Goal: Entertainment & Leisure: Browse casually

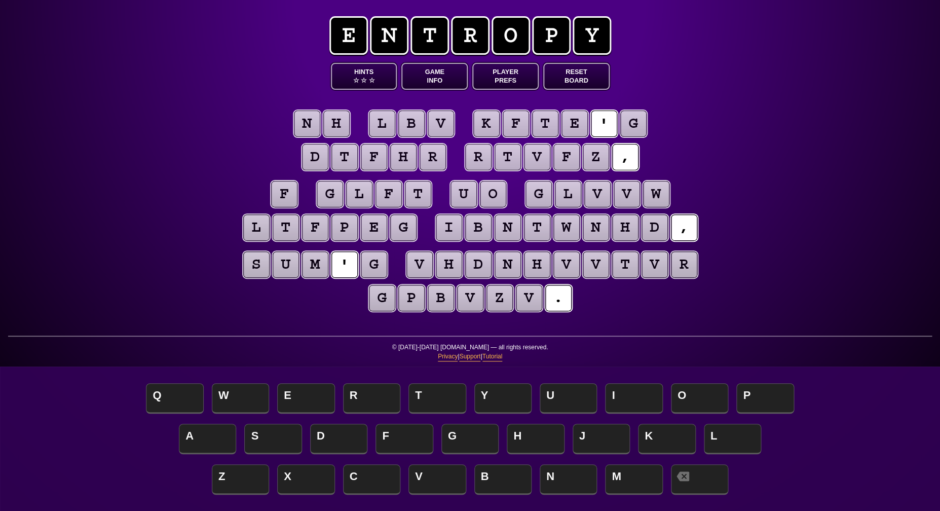
click at [442, 71] on button "Game Info" at bounding box center [434, 76] width 66 height 27
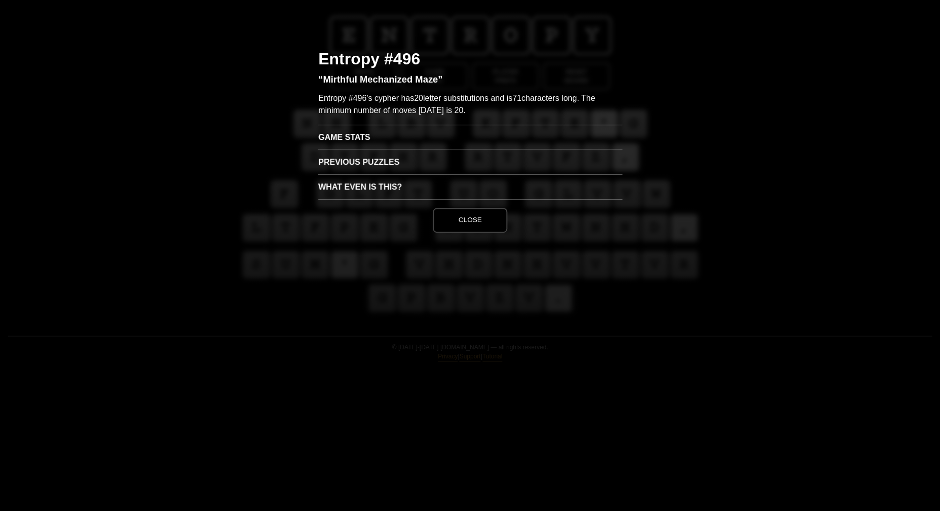
click at [352, 136] on h3 "Game Stats" at bounding box center [470, 137] width 304 height 25
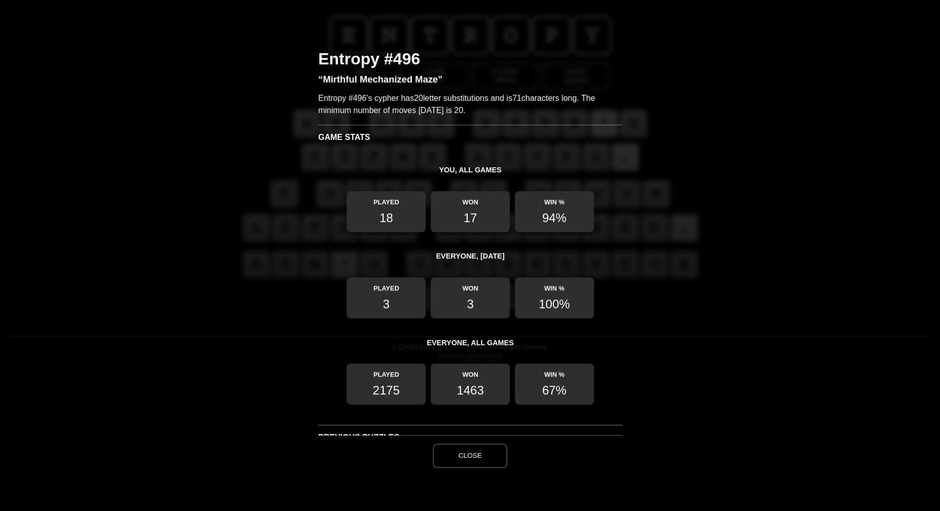
click at [483, 457] on button "Close" at bounding box center [470, 455] width 74 height 24
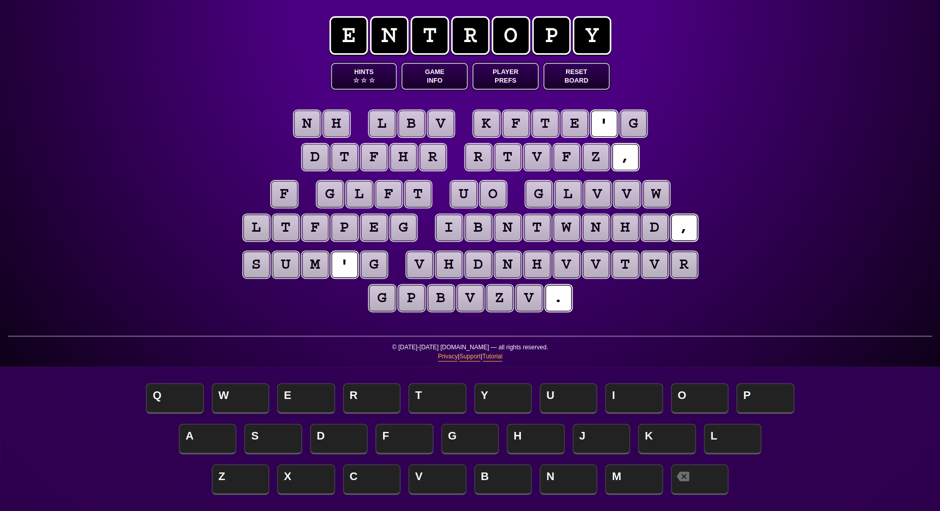
click at [279, 192] on puzzle-tile "f" at bounding box center [284, 194] width 26 height 26
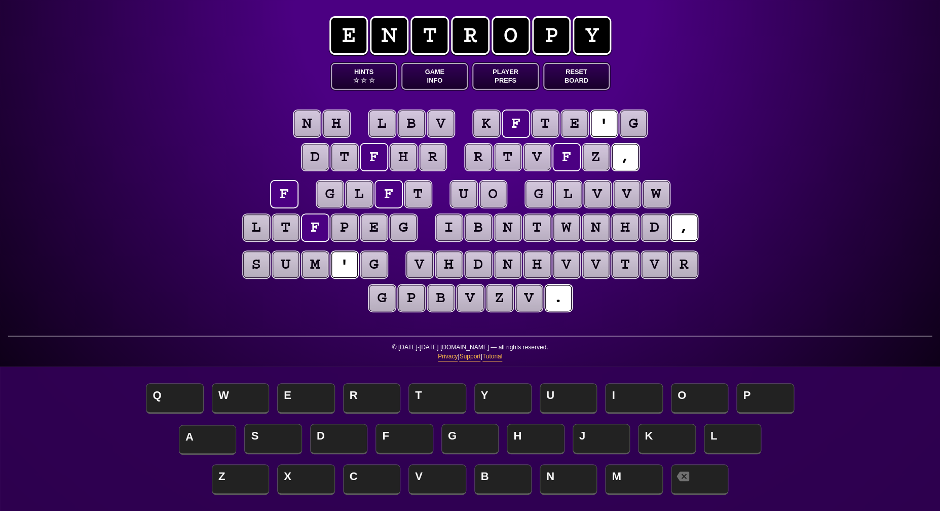
click at [212, 435] on span "A" at bounding box center [207, 440] width 57 height 30
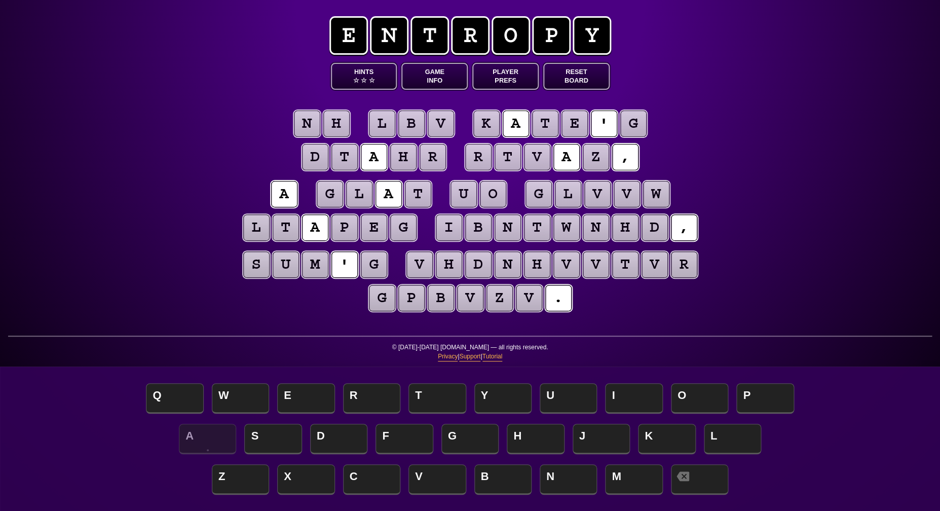
click at [638, 118] on puzzle-tile "g" at bounding box center [633, 123] width 26 height 26
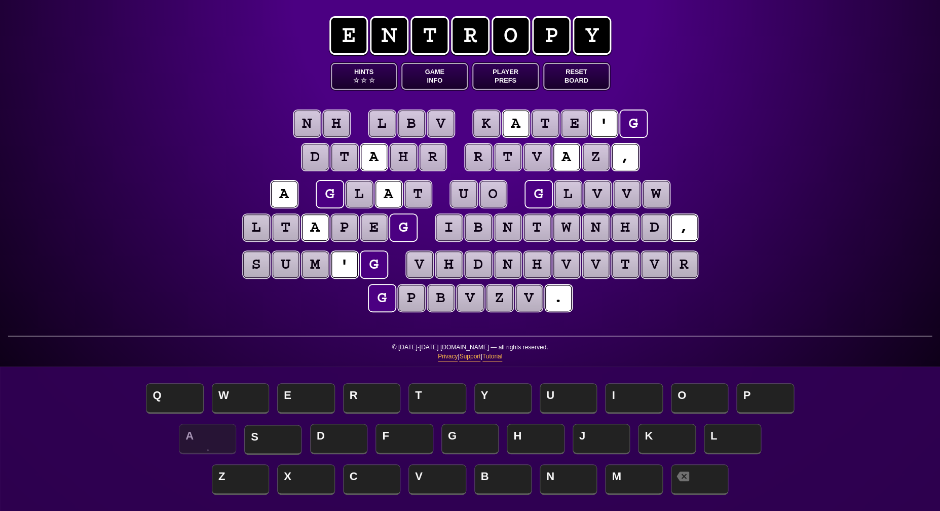
click at [271, 433] on span "S" at bounding box center [272, 440] width 57 height 30
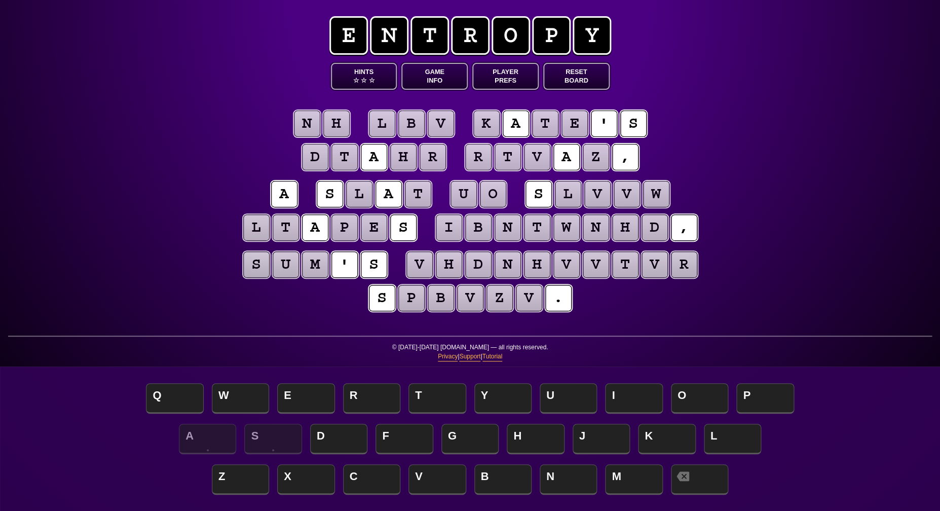
click at [304, 267] on puzzle-tile "m" at bounding box center [315, 264] width 26 height 26
click at [271, 295] on puzzle-line "s u m ' s v h d n h v v t v r s p b v z v ." at bounding box center [470, 282] width 519 height 66
click at [657, 194] on puzzle-tile "w" at bounding box center [656, 194] width 26 height 26
click at [439, 126] on puzzle-tile "v" at bounding box center [441, 123] width 26 height 26
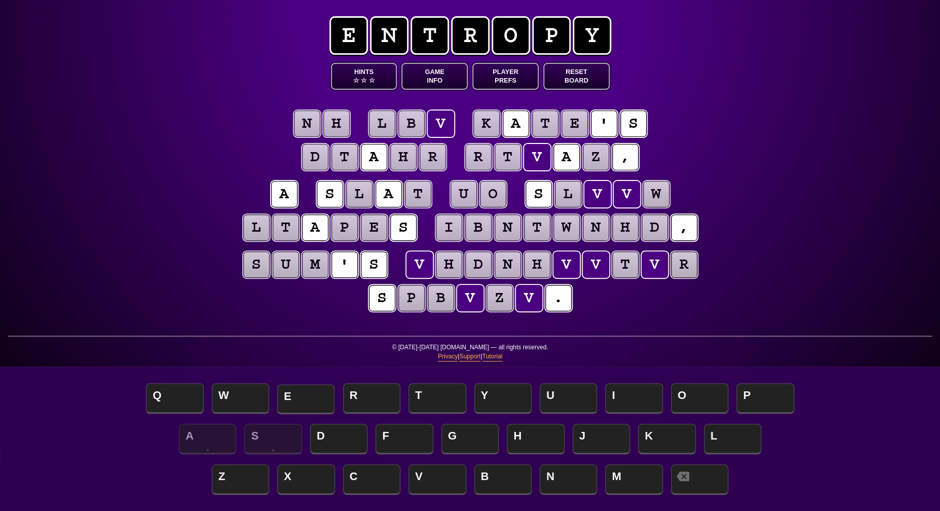
click at [297, 388] on span "E" at bounding box center [305, 399] width 57 height 30
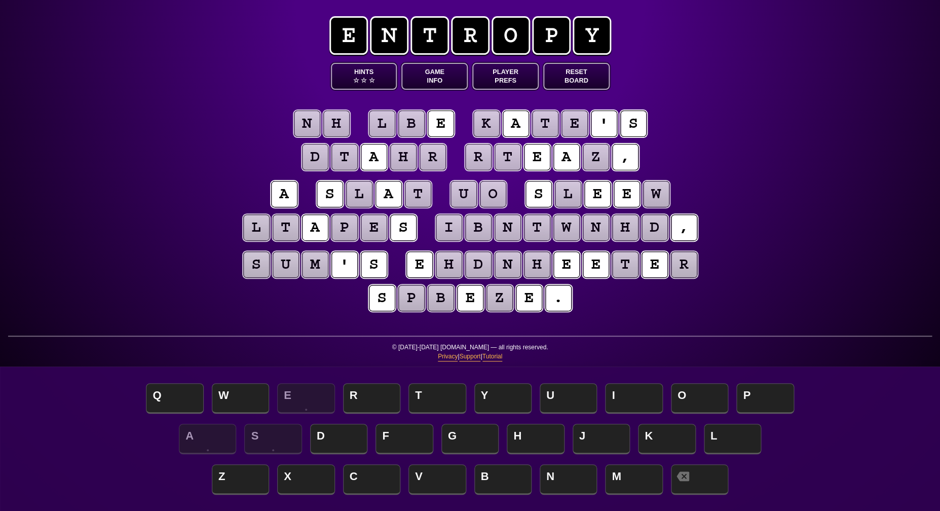
click at [405, 126] on puzzle-tile "b" at bounding box center [411, 123] width 26 height 26
click at [533, 439] on span "H" at bounding box center [535, 440] width 57 height 30
click at [385, 120] on puzzle-tile "l" at bounding box center [382, 123] width 26 height 26
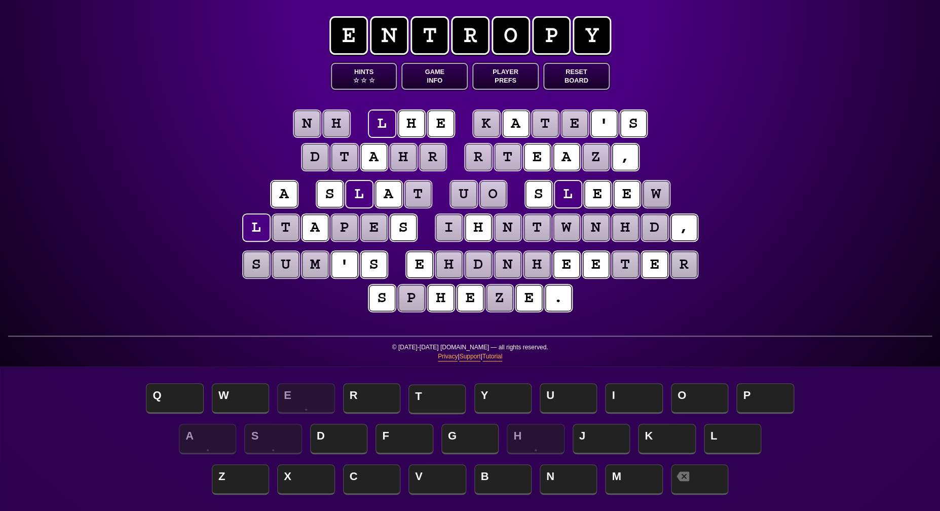
click at [428, 401] on span "T" at bounding box center [436, 399] width 57 height 30
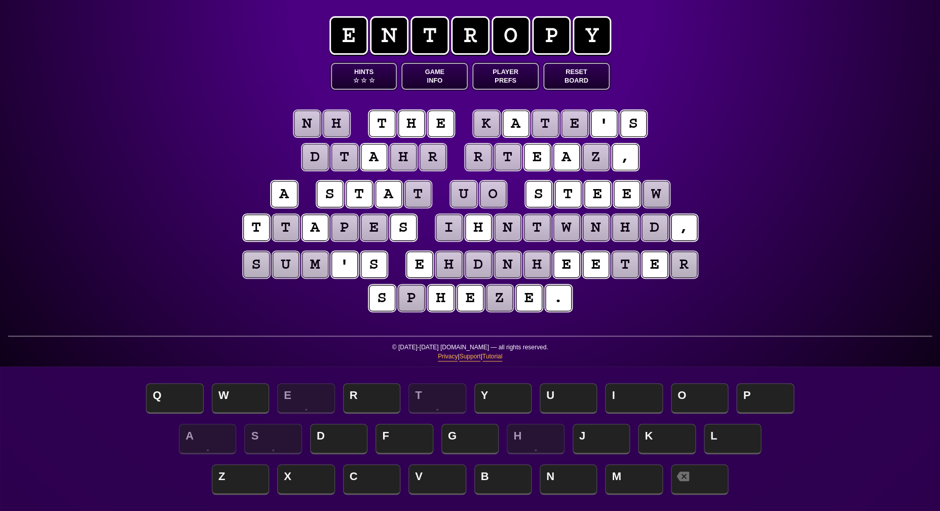
click at [334, 124] on puzzle-tile "h" at bounding box center [336, 123] width 26 height 26
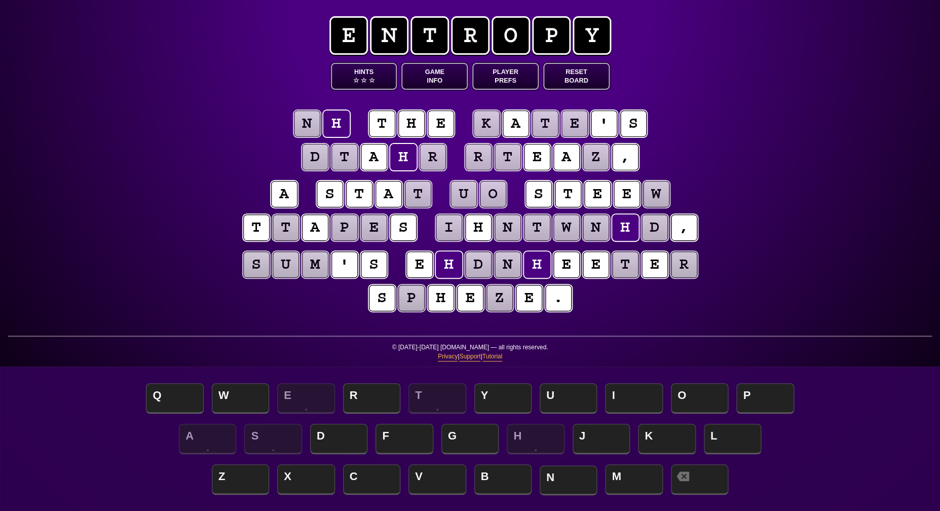
click at [555, 470] on span "N" at bounding box center [568, 480] width 57 height 30
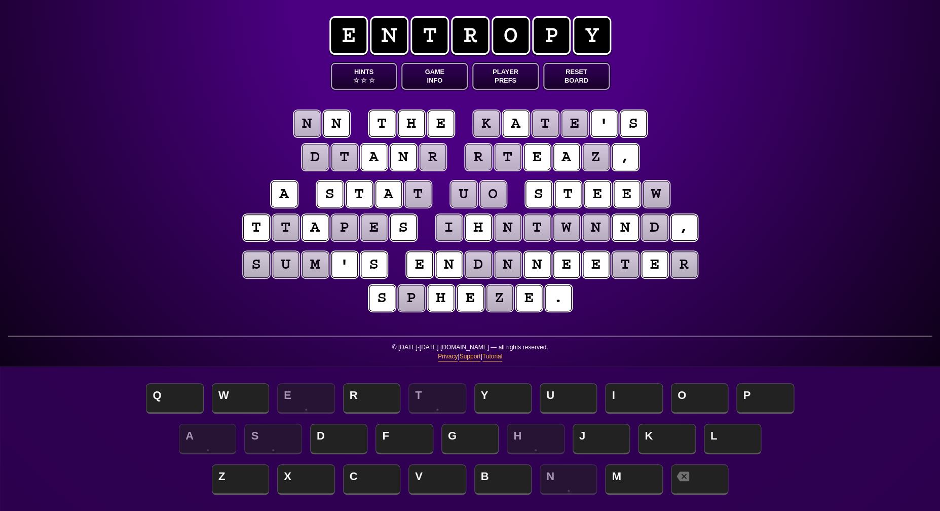
click at [321, 124] on puzzle-word "n n" at bounding box center [321, 124] width 59 height 28
click at [300, 126] on puzzle-tile "n" at bounding box center [307, 123] width 26 height 26
click at [619, 399] on span "I" at bounding box center [633, 399] width 57 height 30
click at [659, 223] on puzzle-tile "d" at bounding box center [654, 227] width 26 height 26
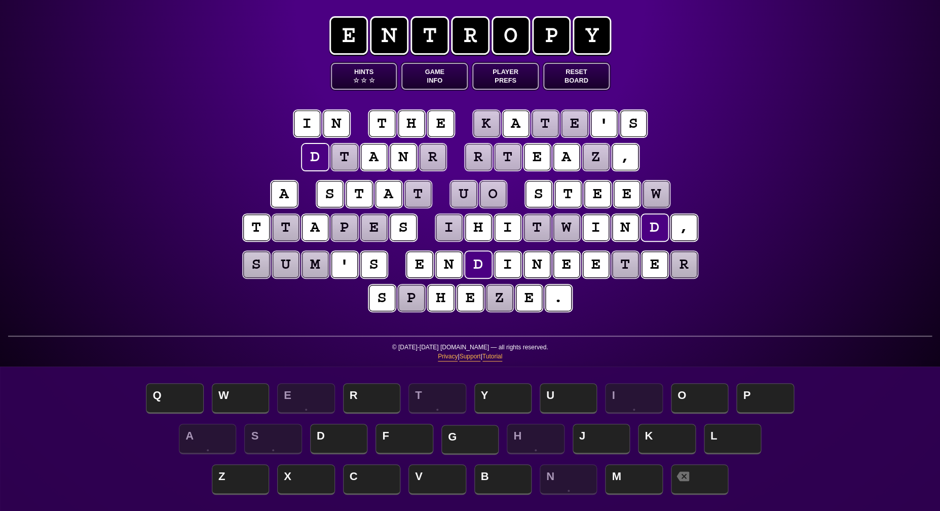
click at [461, 435] on span "G" at bounding box center [469, 440] width 57 height 30
click at [434, 156] on puzzle-tile "r" at bounding box center [433, 157] width 26 height 26
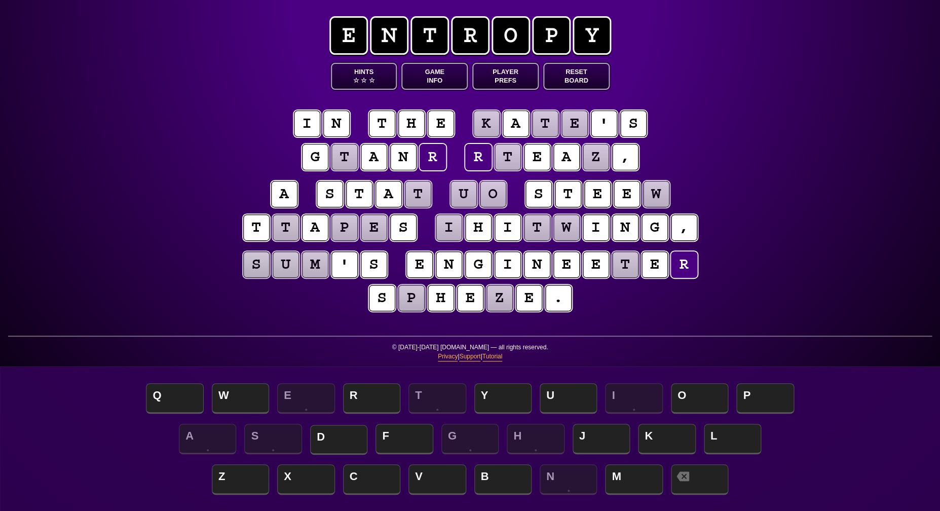
click at [353, 433] on span "D" at bounding box center [338, 440] width 57 height 30
click at [348, 164] on puzzle-tile "t" at bounding box center [344, 157] width 26 height 26
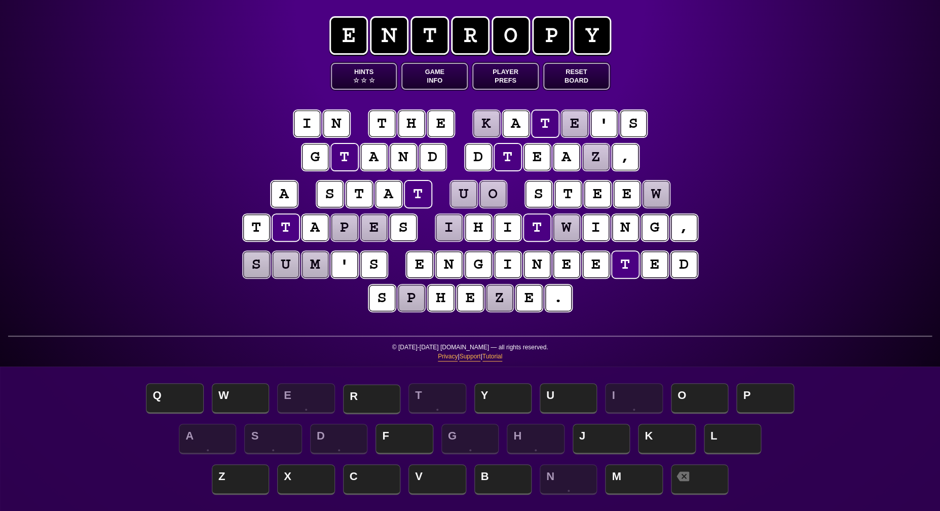
click at [357, 403] on span "R" at bounding box center [371, 399] width 57 height 30
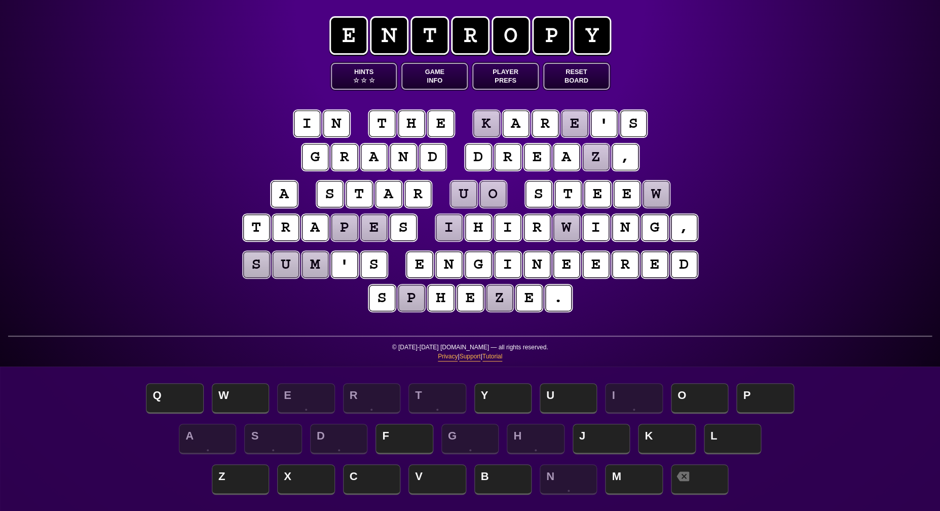
click at [451, 229] on puzzle-tile "i" at bounding box center [449, 227] width 26 height 26
click at [568, 233] on puzzle-tile "w" at bounding box center [566, 227] width 26 height 26
click at [720, 433] on span "L" at bounding box center [732, 440] width 57 height 30
click at [445, 233] on puzzle-tile "i" at bounding box center [449, 227] width 26 height 26
click at [227, 396] on span "W" at bounding box center [240, 399] width 57 height 30
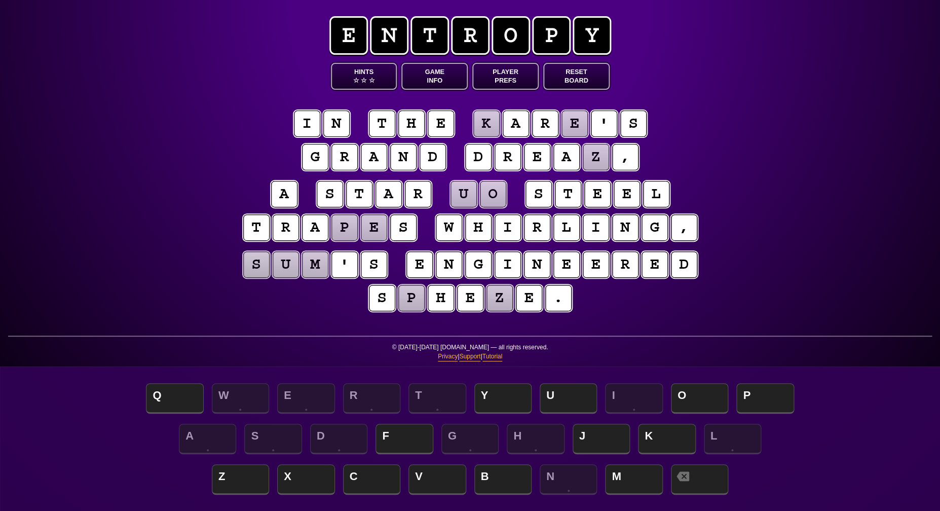
click at [603, 155] on puzzle-tile "z" at bounding box center [596, 157] width 26 height 26
click at [621, 474] on span "M" at bounding box center [633, 480] width 57 height 30
click at [409, 302] on puzzle-tile "p" at bounding box center [411, 298] width 26 height 26
click at [361, 484] on span "C" at bounding box center [371, 480] width 57 height 30
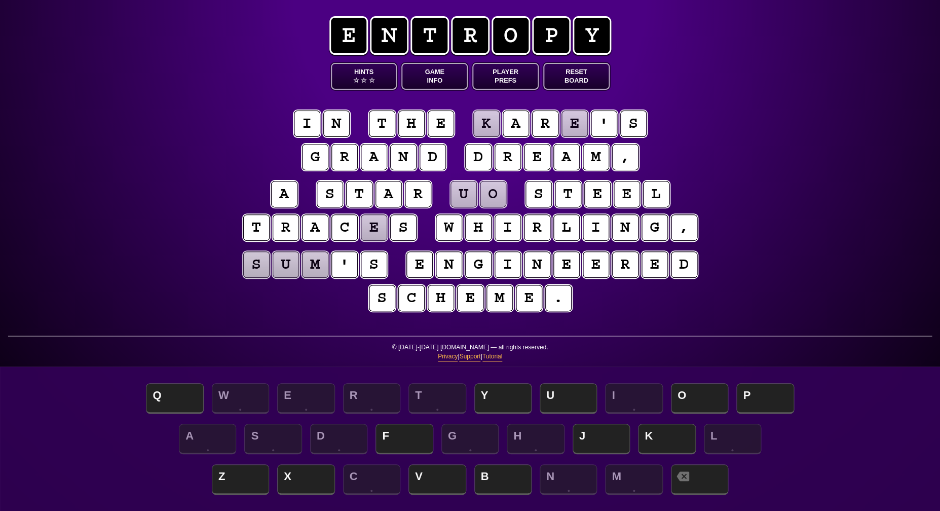
click at [373, 227] on puzzle-tile "e" at bounding box center [374, 227] width 26 height 26
click at [647, 427] on span "K" at bounding box center [666, 440] width 57 height 30
click at [467, 194] on puzzle-tile "u" at bounding box center [463, 194] width 26 height 26
click at [689, 389] on span "O" at bounding box center [699, 399] width 57 height 30
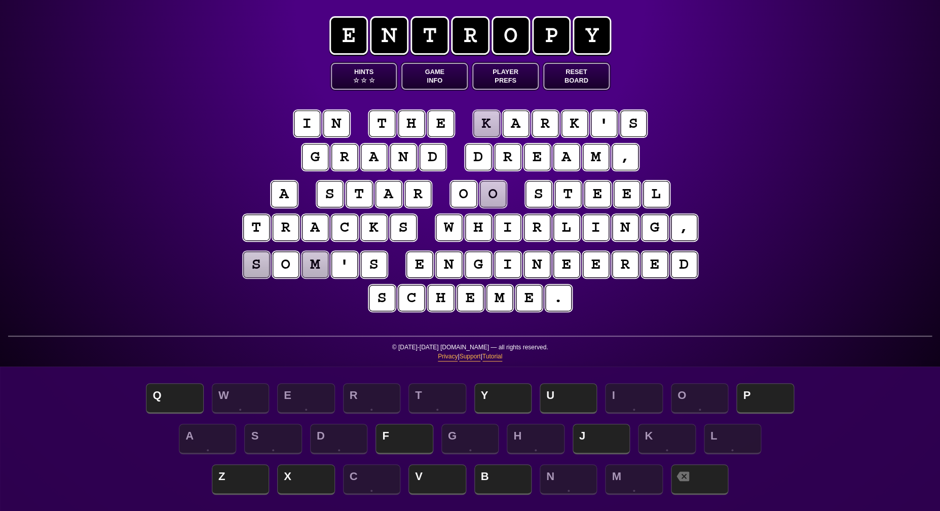
click at [499, 205] on puzzle-tile "o" at bounding box center [493, 194] width 26 height 26
click at [393, 434] on span "F" at bounding box center [403, 440] width 57 height 30
click at [364, 80] on span "☆" at bounding box center [364, 80] width 6 height 9
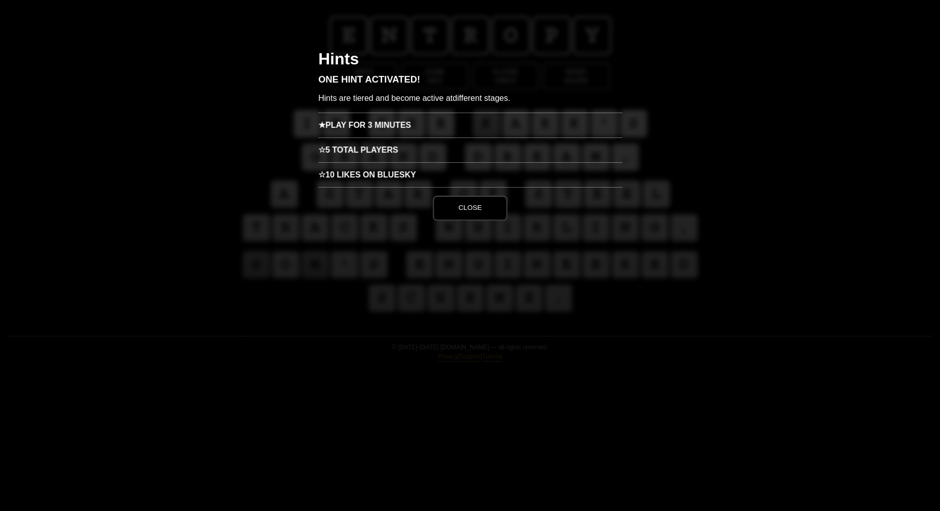
click at [381, 118] on h3 "★ Play for 3 minutes" at bounding box center [470, 124] width 304 height 25
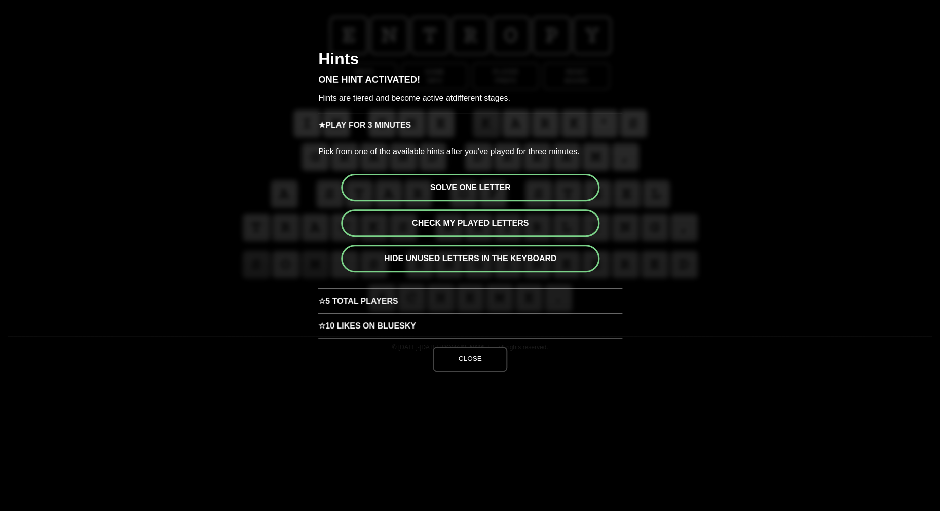
click at [509, 188] on button "Solve one letter" at bounding box center [470, 187] width 258 height 27
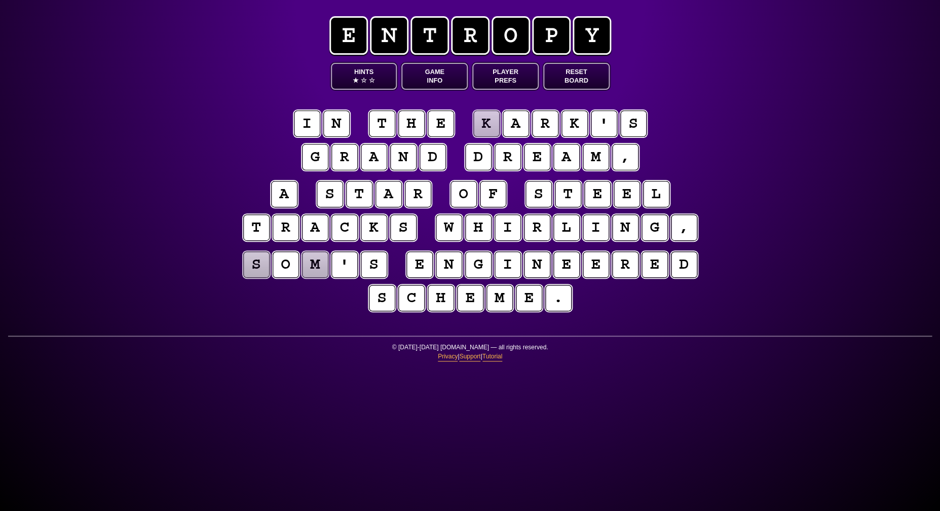
click at [483, 126] on puzzle-tile "k" at bounding box center [485, 123] width 27 height 27
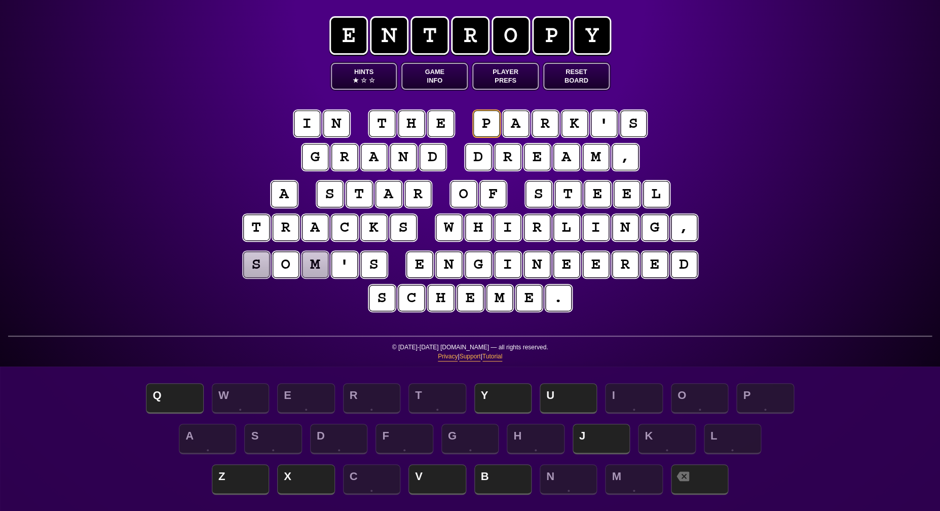
click at [316, 270] on puzzle-tile "m" at bounding box center [315, 264] width 26 height 26
click at [493, 397] on span "Y" at bounding box center [502, 399] width 57 height 30
click at [257, 269] on puzzle-tile "s" at bounding box center [256, 264] width 26 height 26
click at [491, 472] on span "B" at bounding box center [502, 480] width 57 height 30
click at [261, 266] on puzzle-tile "b" at bounding box center [256, 264] width 27 height 27
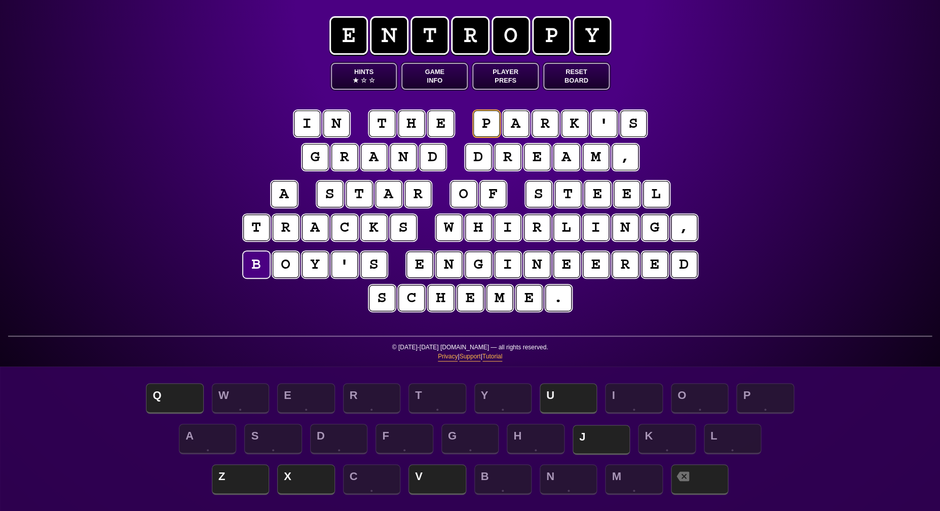
click at [580, 437] on span "J" at bounding box center [601, 440] width 57 height 30
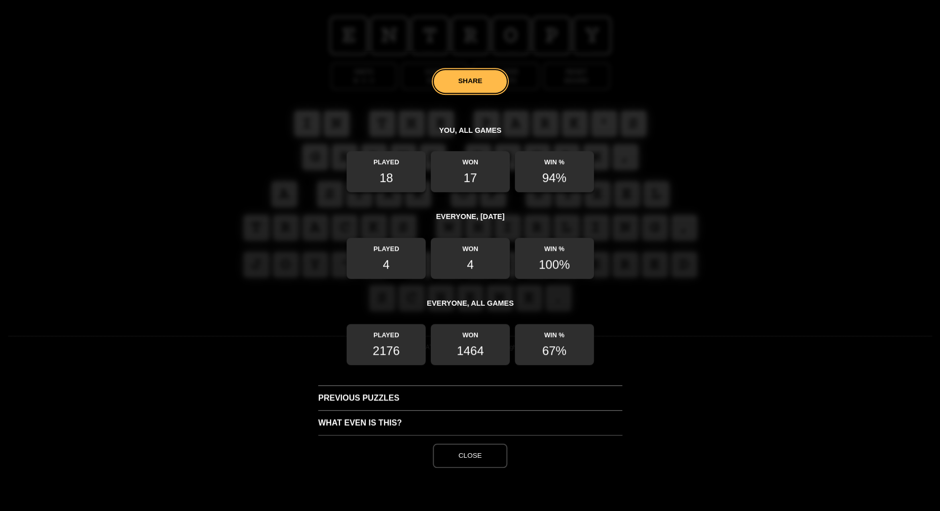
scroll to position [204, 0]
